Goal: Transaction & Acquisition: Purchase product/service

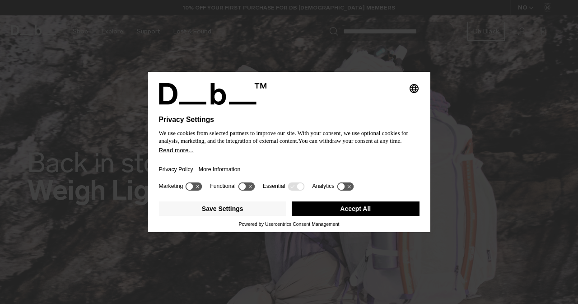
click at [347, 212] on button "Accept All" at bounding box center [356, 209] width 128 height 14
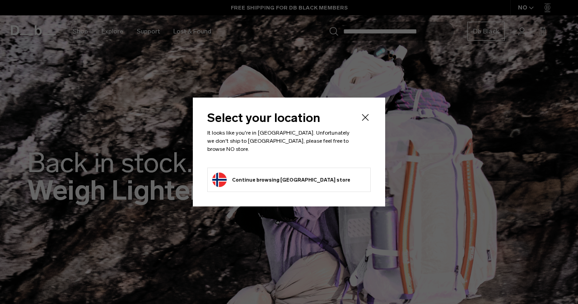
click at [312, 172] on li "Continue browsing Norway store Continue shopping in Norway" at bounding box center [289, 180] width 164 height 24
click at [364, 120] on icon "Close" at bounding box center [365, 117] width 7 height 7
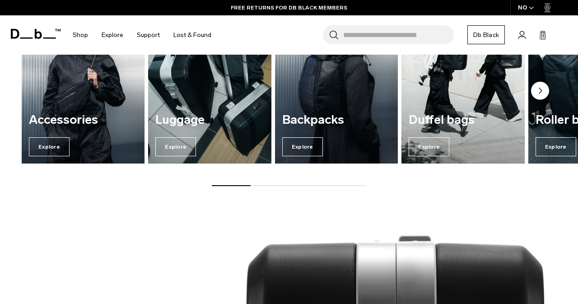
scroll to position [1023, 0]
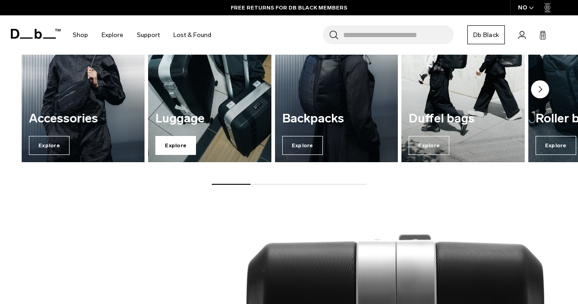
click at [173, 142] on span "Explore" at bounding box center [175, 145] width 41 height 19
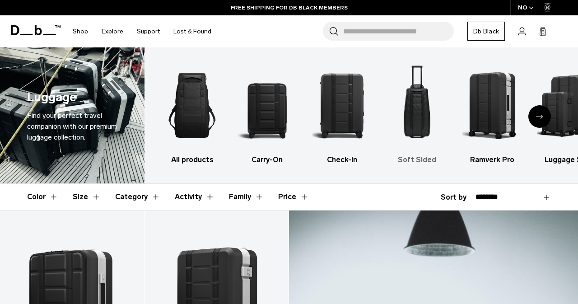
click at [414, 113] on img "4 / 6" at bounding box center [417, 105] width 59 height 89
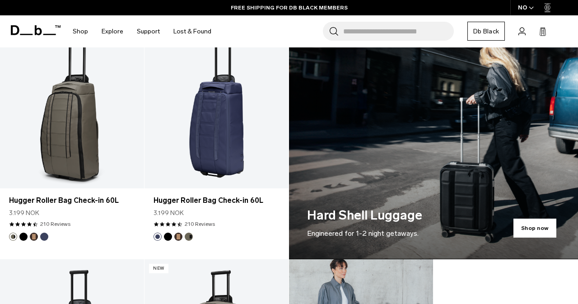
scroll to position [413, 0]
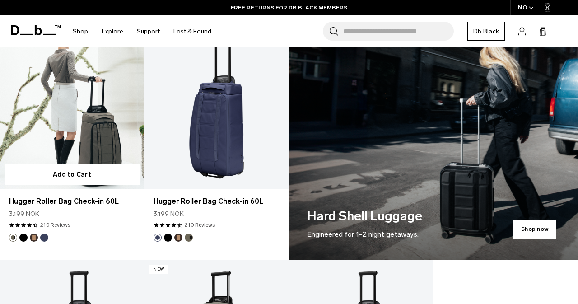
click at [35, 238] on button "Espresso" at bounding box center [34, 238] width 8 height 8
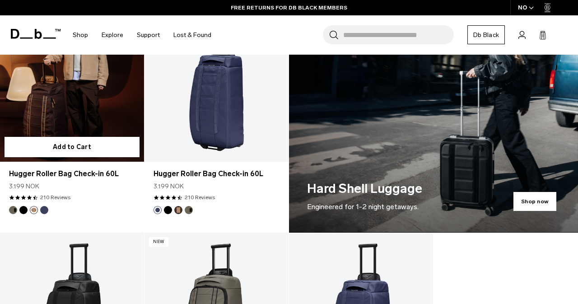
scroll to position [444, 0]
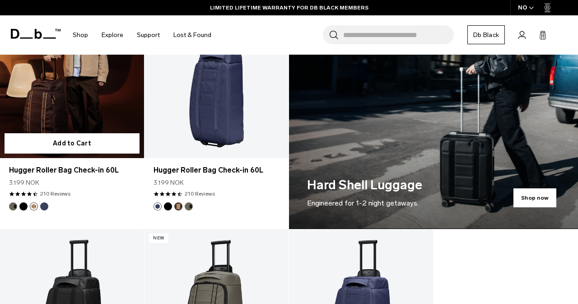
click at [104, 119] on link "Hugger Roller Bag Check-in 60L Espresso" at bounding box center [72, 78] width 144 height 160
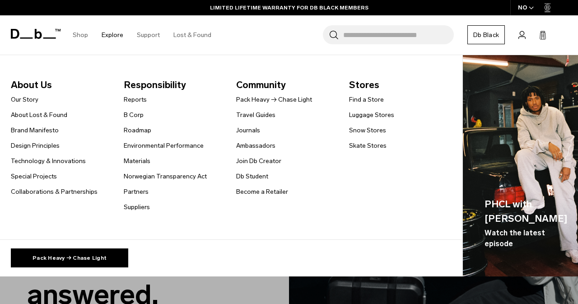
scroll to position [689, 0]
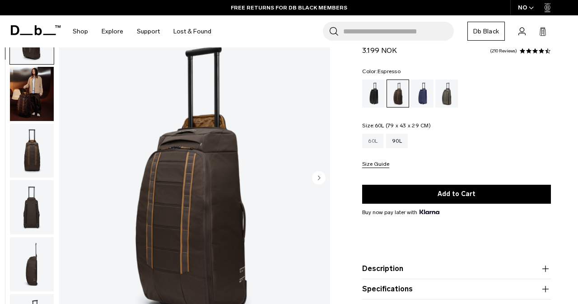
scroll to position [56, 0]
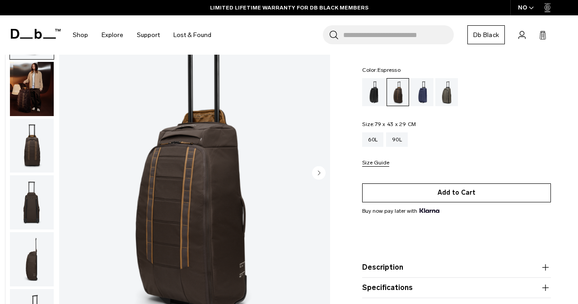
click at [469, 195] on button "Add to Cart" at bounding box center [456, 192] width 189 height 19
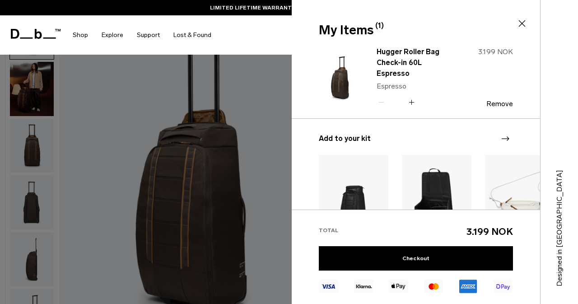
click at [227, 122] on div at bounding box center [289, 152] width 578 height 304
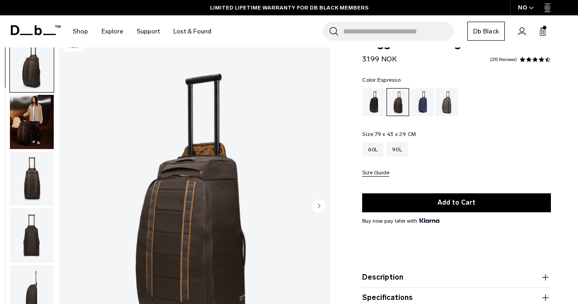
scroll to position [9, 0]
